Goal: Book appointment/travel/reservation

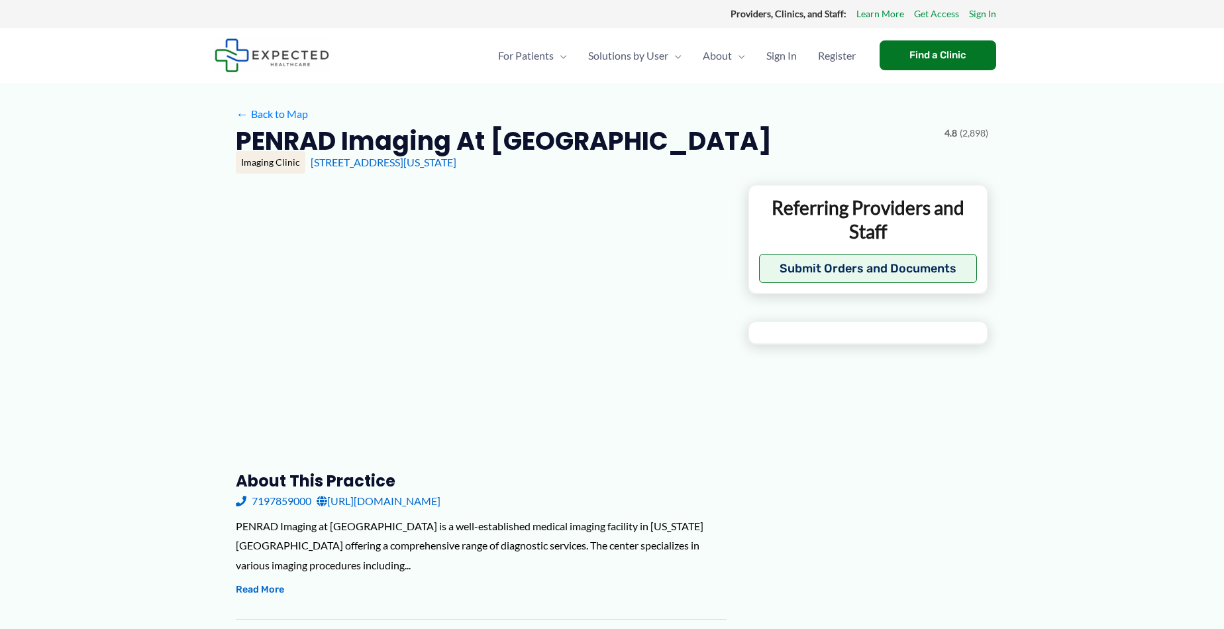
type input "**********"
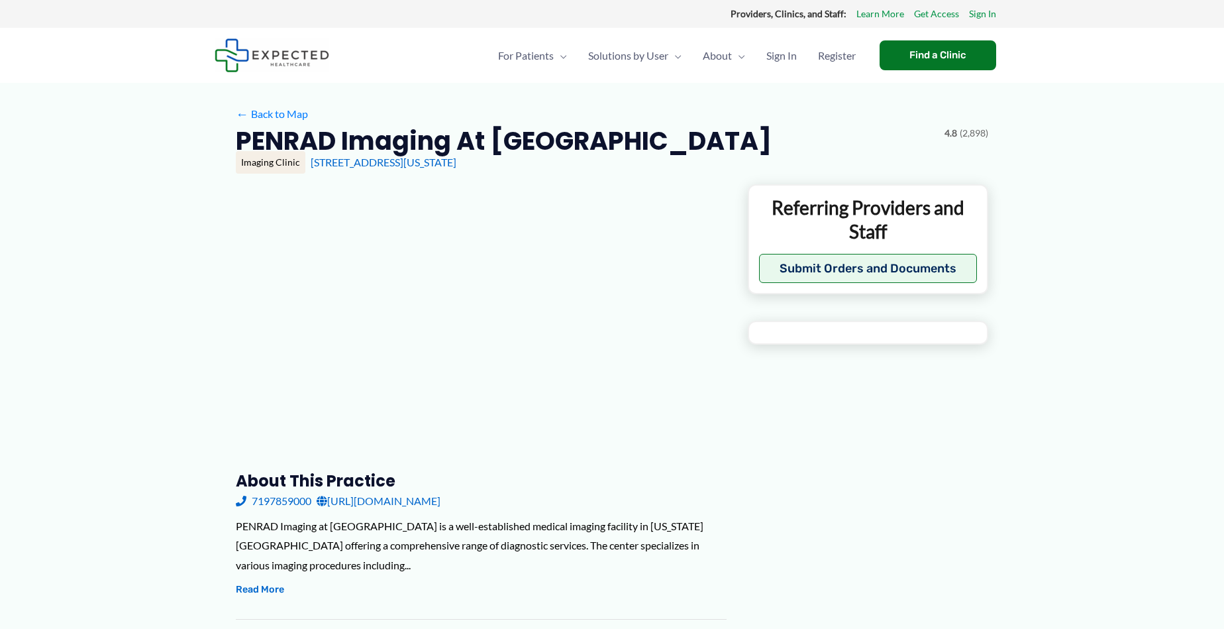
type input "**********"
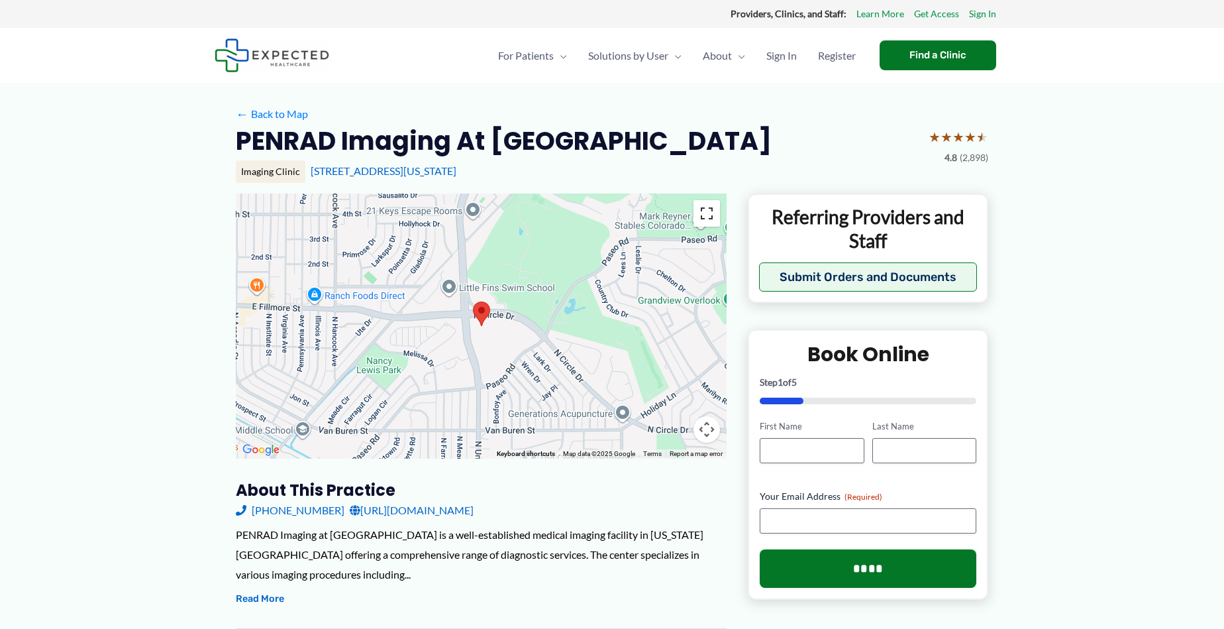
click at [704, 208] on button "Toggle fullscreen view" at bounding box center [707, 213] width 26 height 26
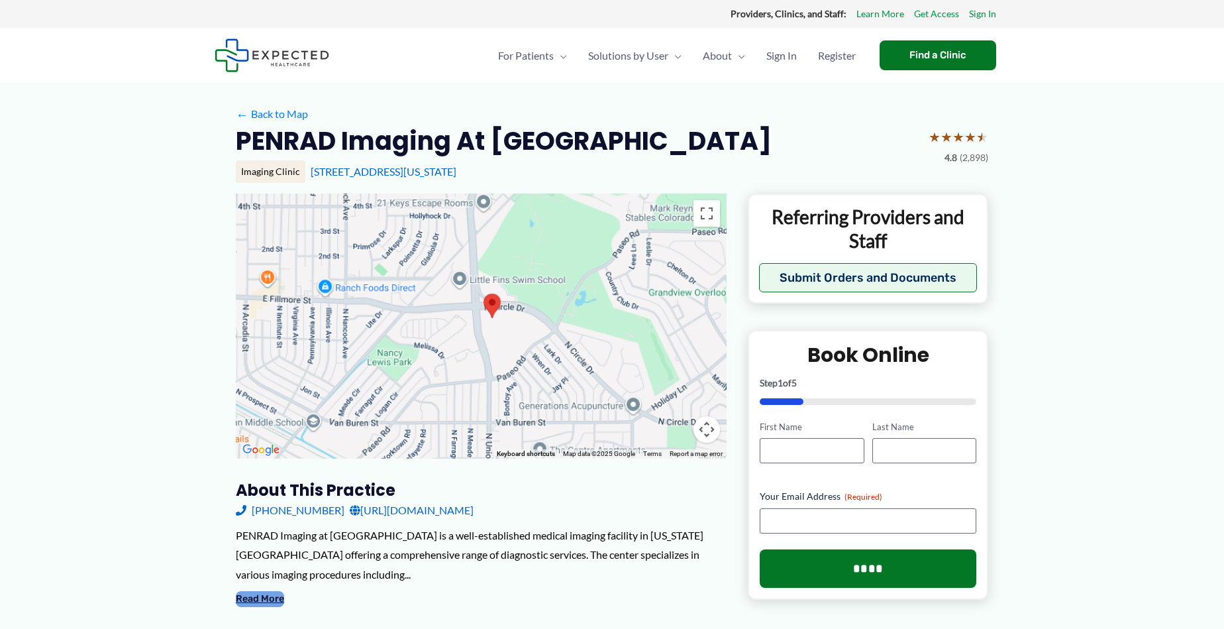
click at [252, 596] on button "Read More" at bounding box center [260, 599] width 48 height 16
